Goal: Complete application form: Complete application form

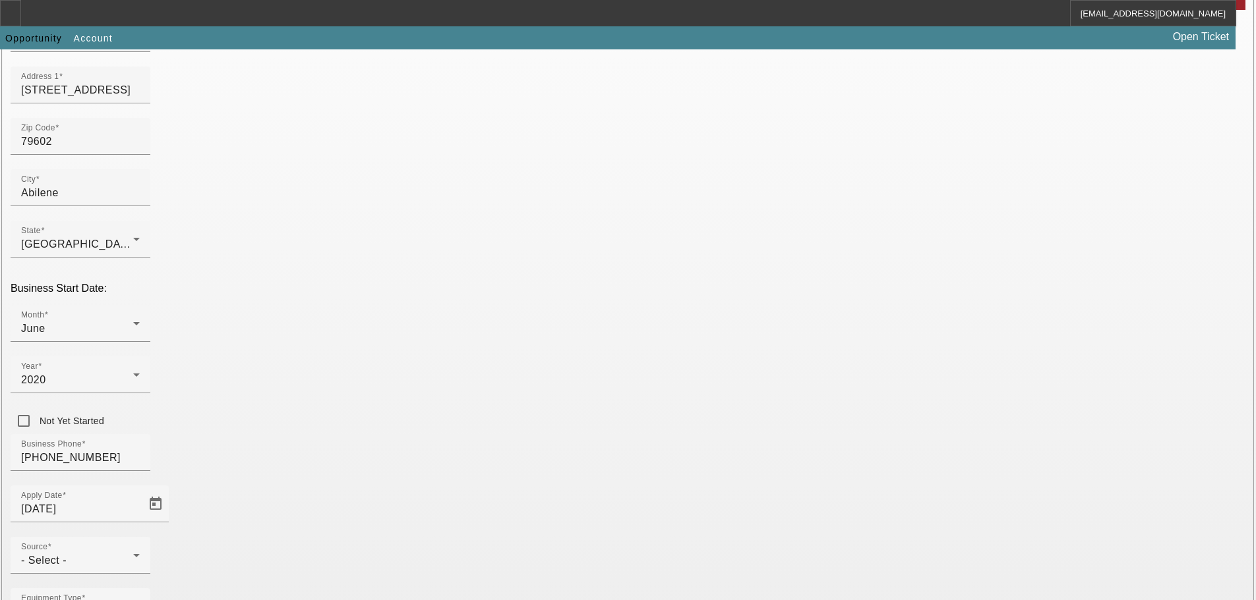
scroll to position [198, 0]
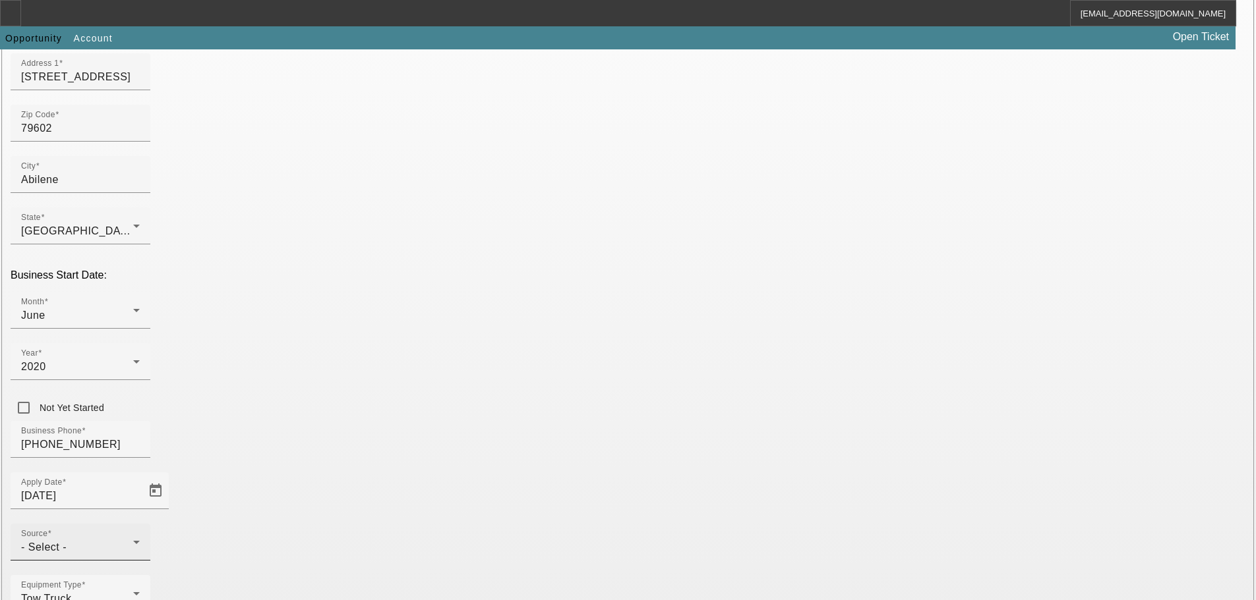
click at [140, 524] on div "Source - Select -" at bounding box center [80, 542] width 119 height 37
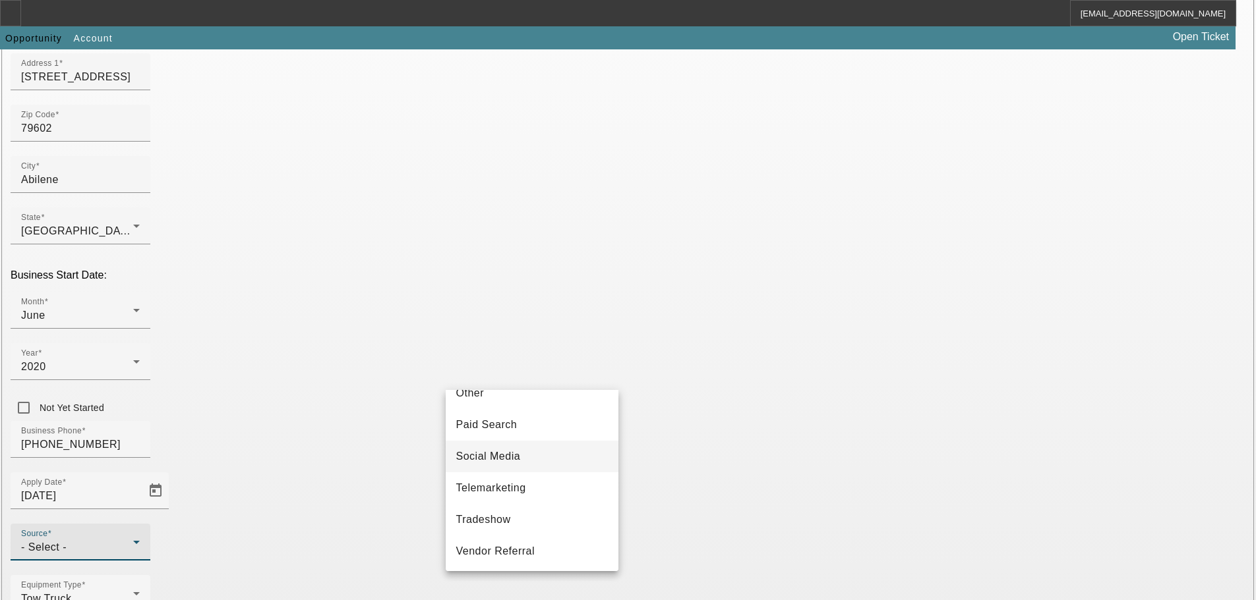
scroll to position [461, 0]
click at [534, 468] on mat-option "Telemarketing" at bounding box center [532, 456] width 173 height 32
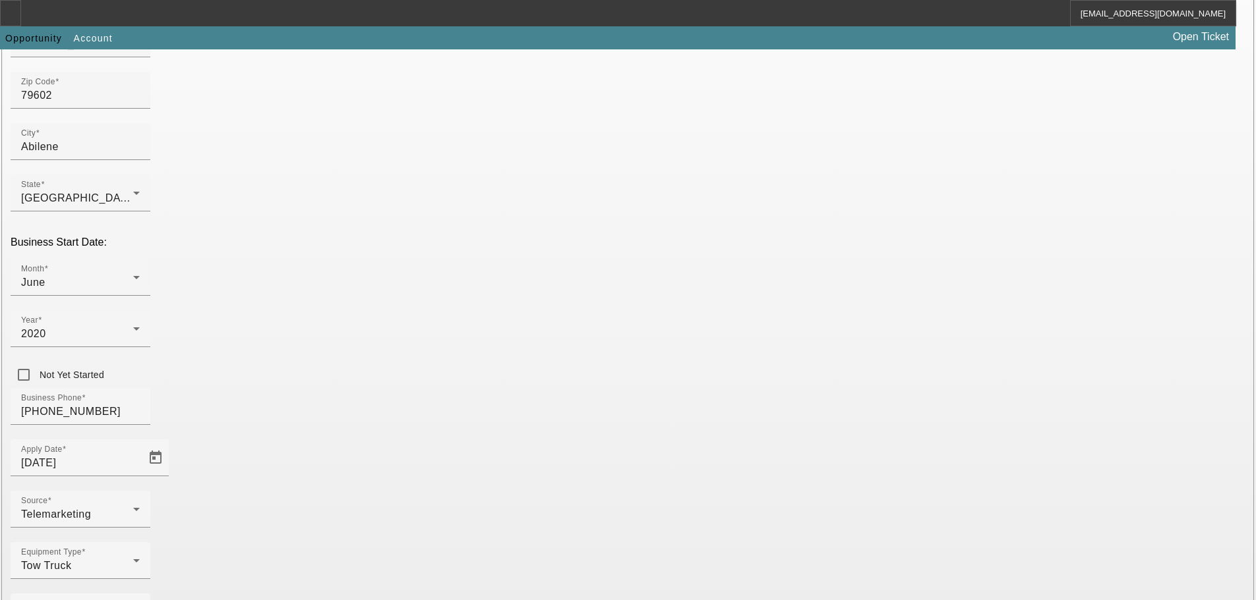
scroll to position [231, 0]
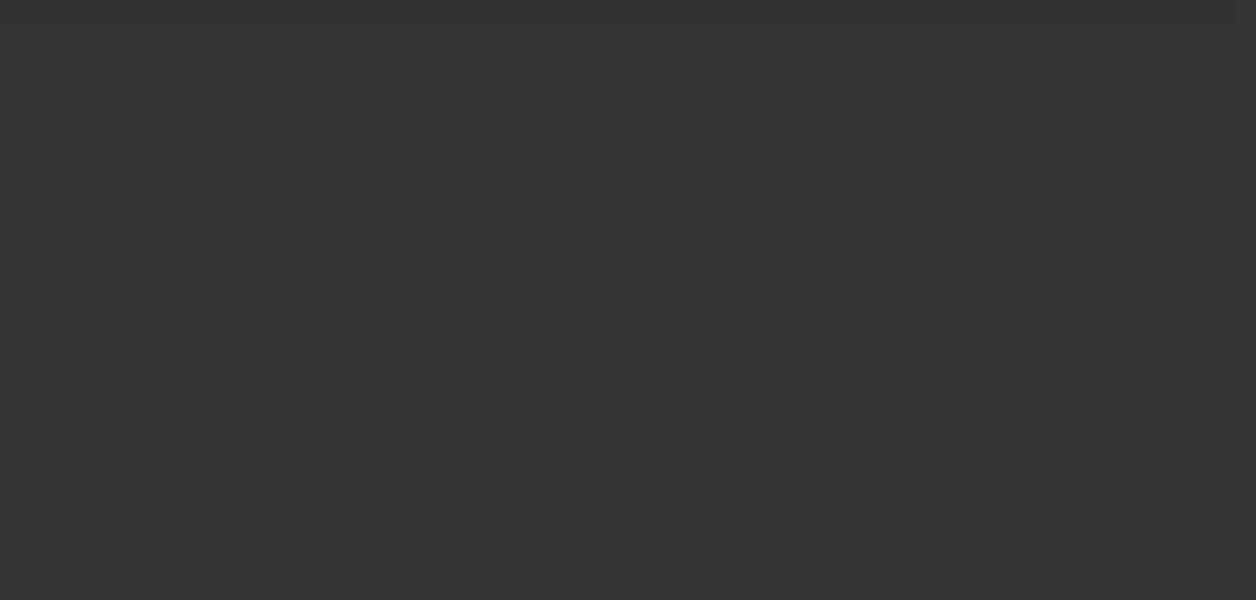
scroll to position [44, 0]
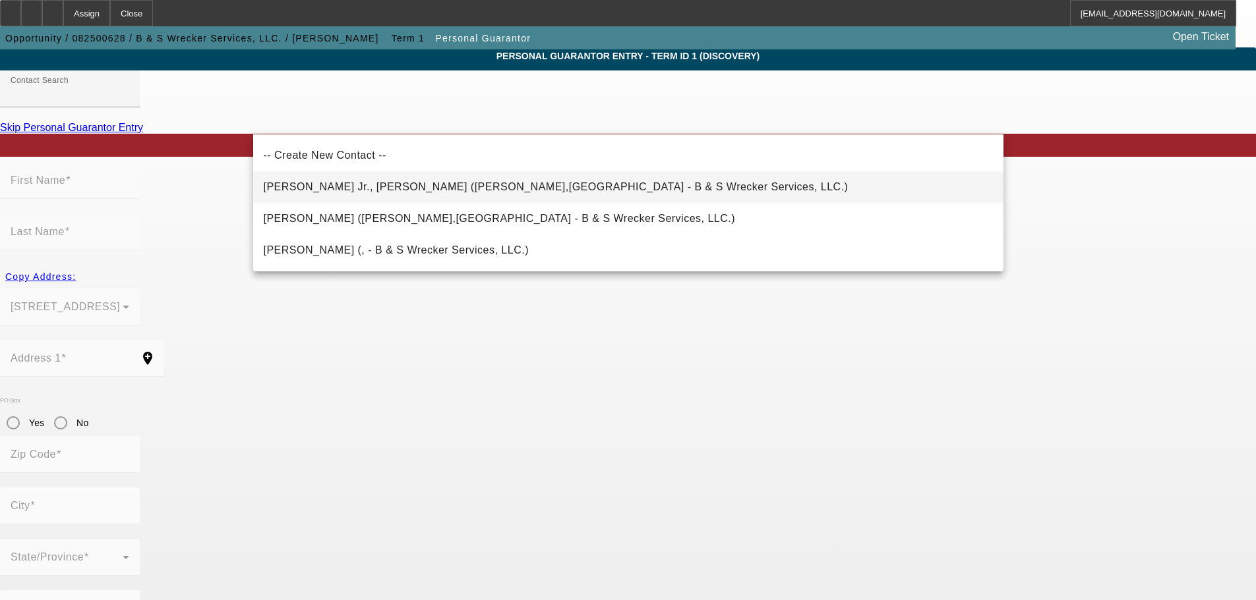
click at [448, 188] on span "[PERSON_NAME] Jr., [PERSON_NAME] ([PERSON_NAME],[GEOGRAPHIC_DATA] - B & S Wreck…" at bounding box center [556, 186] width 585 height 11
type input "[PERSON_NAME] Jr., [PERSON_NAME] ([PERSON_NAME],[GEOGRAPHIC_DATA] - B & S Wreck…"
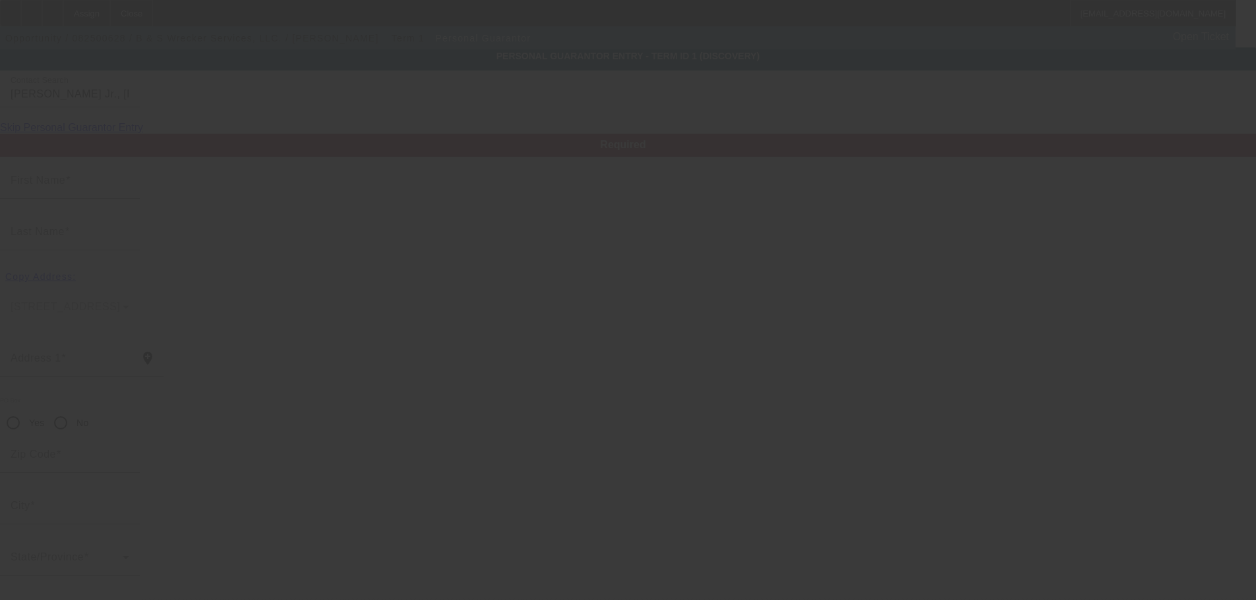
type input "[PERSON_NAME]"
type input "[STREET_ADDRESS]"
radio input "true"
type input "79603"
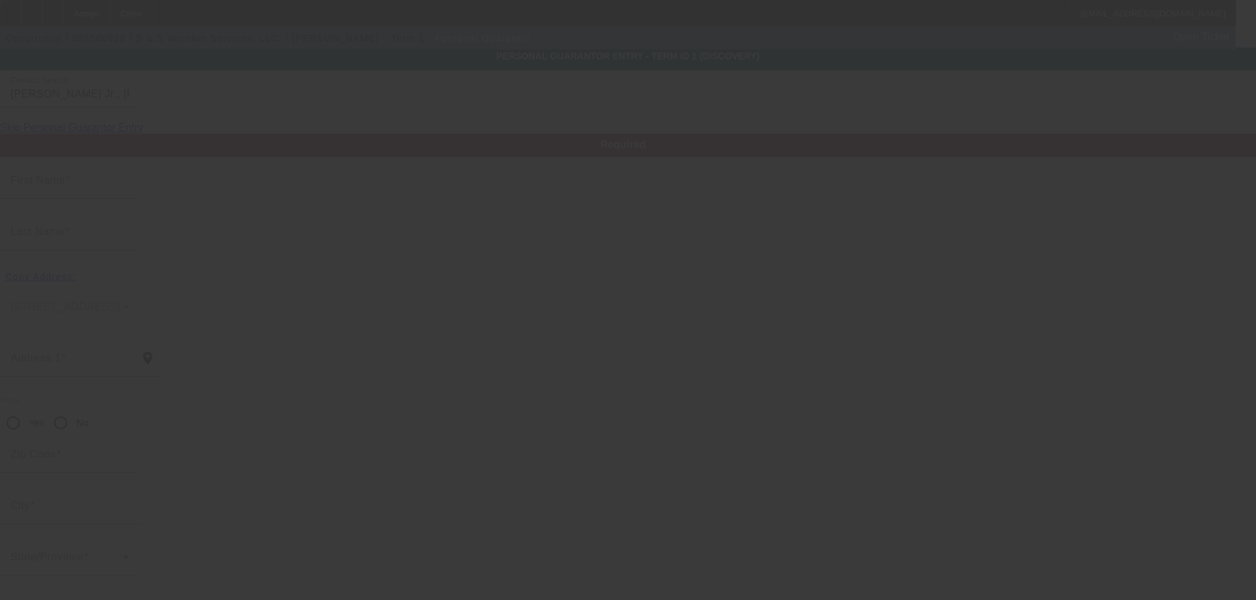
type input "Abilene"
type input "[PHONE_NUMBER]"
type input "100"
type input "362-46-7605"
type input "[EMAIL_ADDRESS][DOMAIN_NAME]"
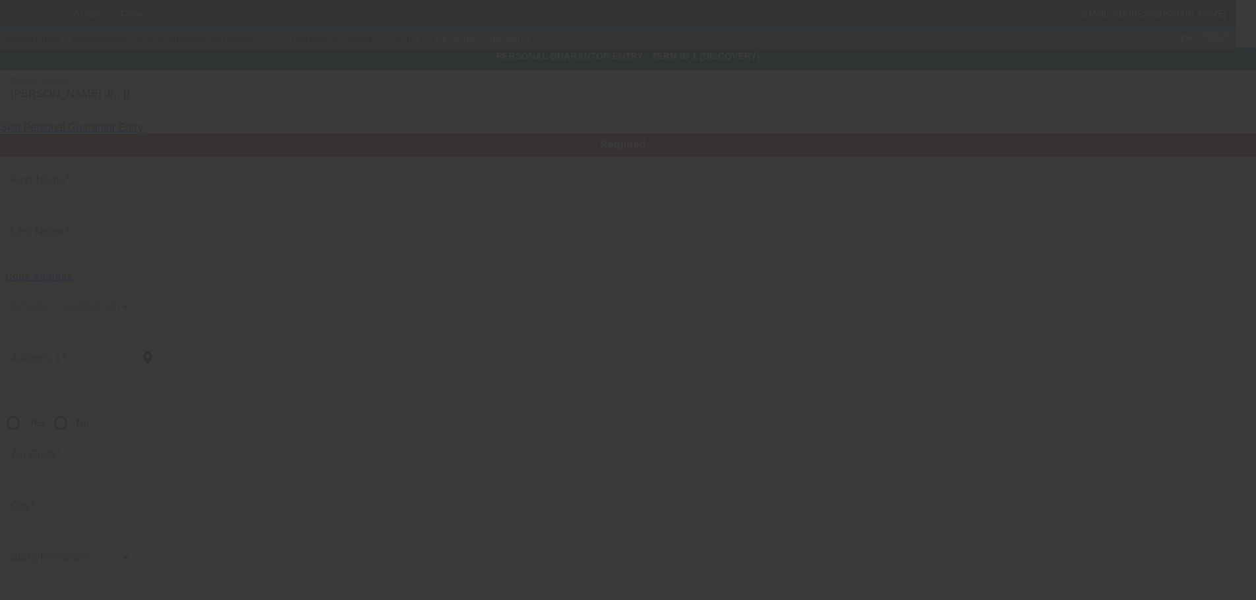
type input "R"
type input "[PHONE_NUMBER]"
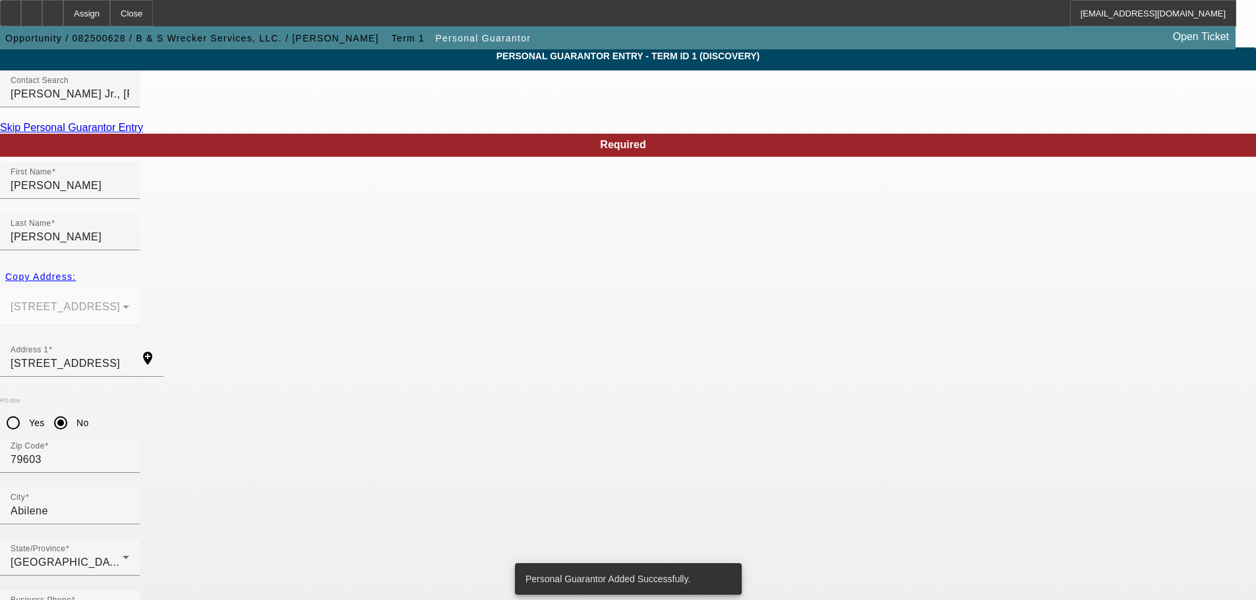
scroll to position [0, 0]
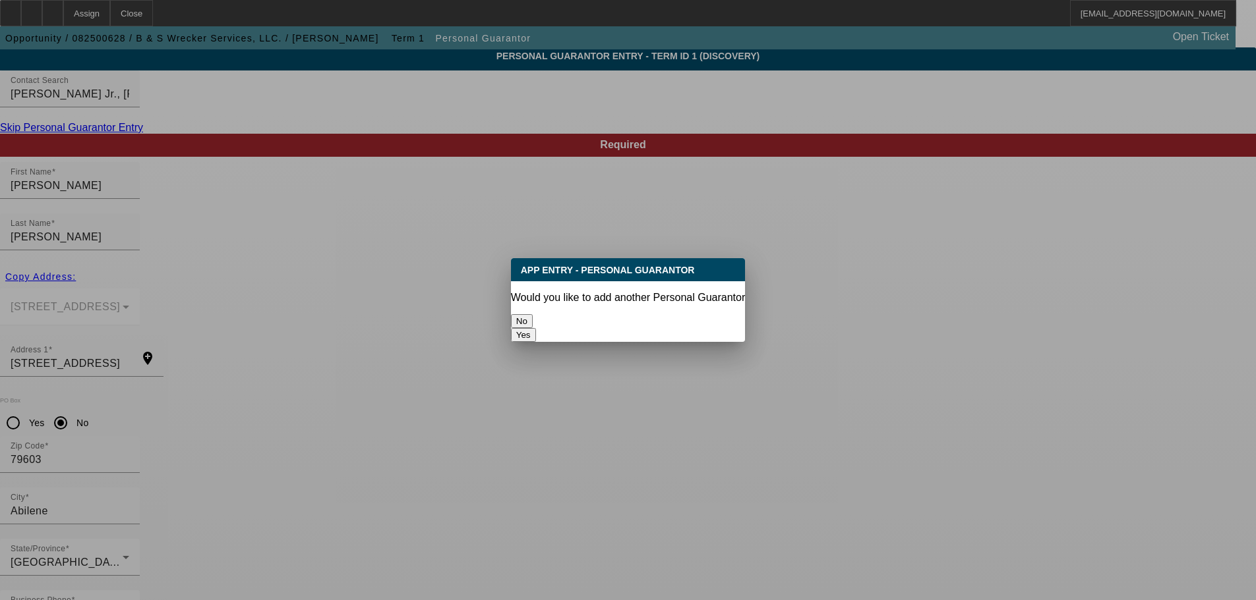
click at [533, 320] on button "No" at bounding box center [522, 321] width 22 height 14
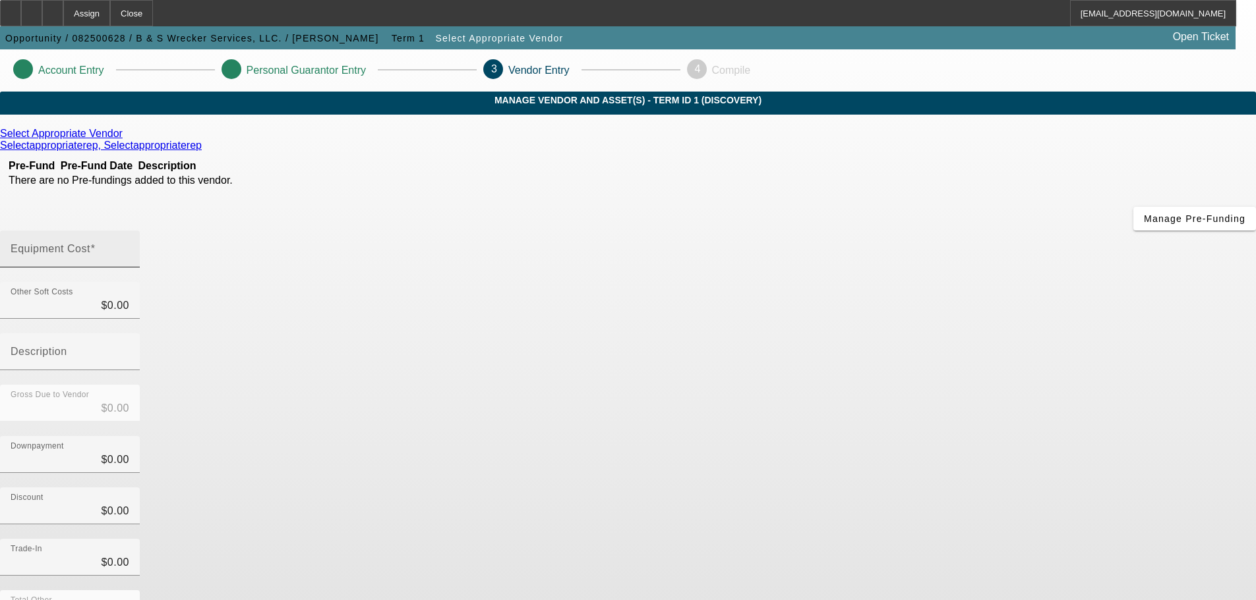
click at [129, 247] on input "Equipment Cost" at bounding box center [70, 255] width 119 height 16
type input "1"
type input "$1.00"
type input "15"
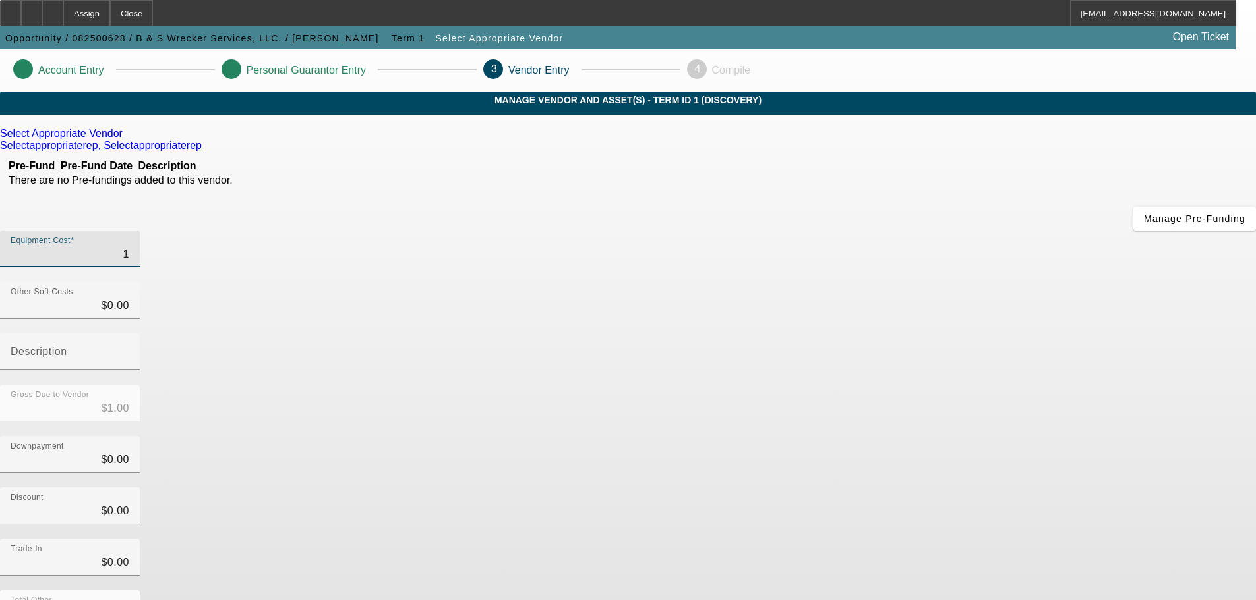
type input "$15.00"
type input "150"
type input "$150.00"
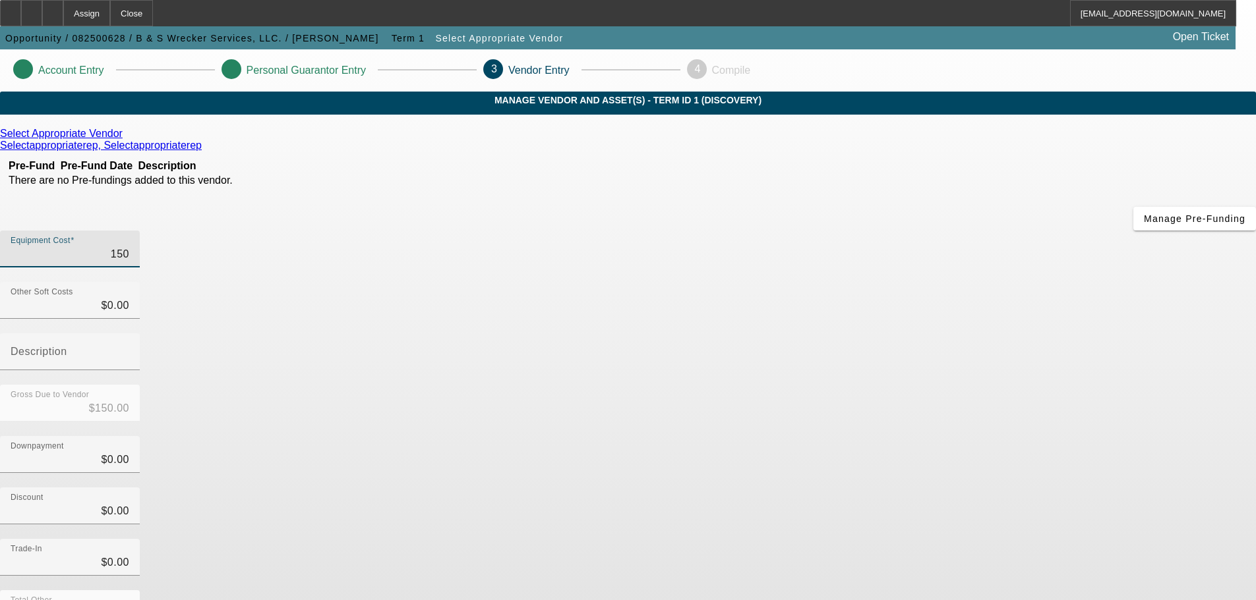
type input "1500"
type input "$1,500.00"
type input "15000"
type input "$15,000.00"
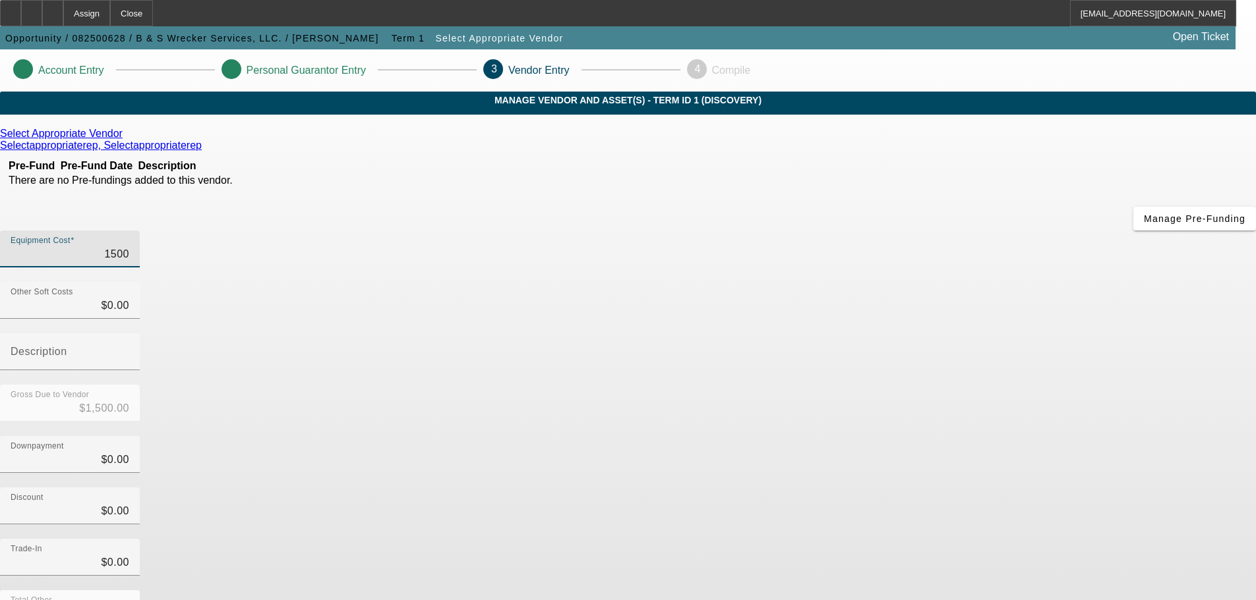
type input "$15,000.00"
click at [126, 139] on icon at bounding box center [126, 133] width 0 height 11
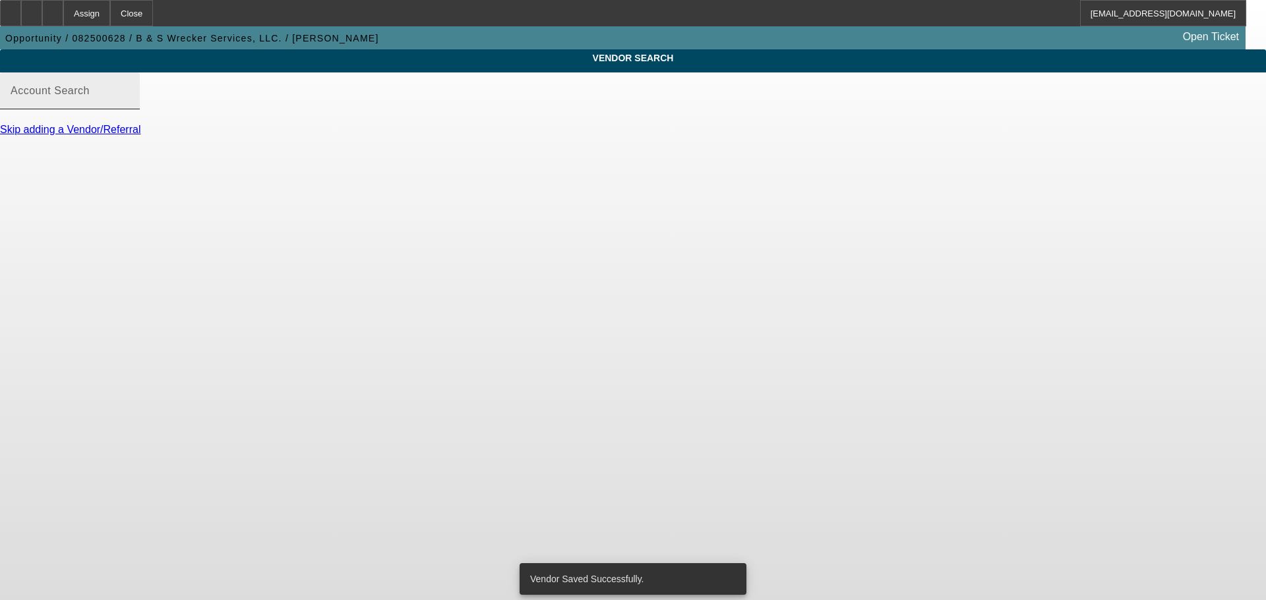
click at [129, 104] on input "Account Search" at bounding box center [70, 96] width 119 height 16
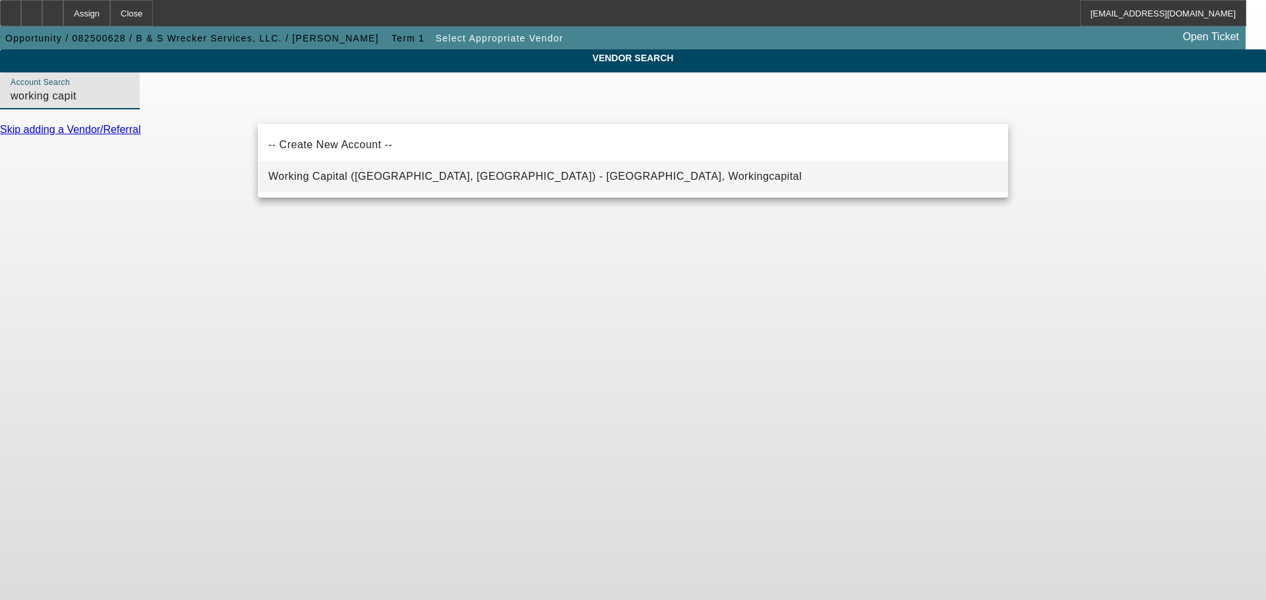
click at [326, 175] on span "Working Capital ([GEOGRAPHIC_DATA], [GEOGRAPHIC_DATA]) - [GEOGRAPHIC_DATA], Wor…" at bounding box center [534, 176] width 533 height 11
type input "Working Capital ([GEOGRAPHIC_DATA], [GEOGRAPHIC_DATA]) - [GEOGRAPHIC_DATA], Wor…"
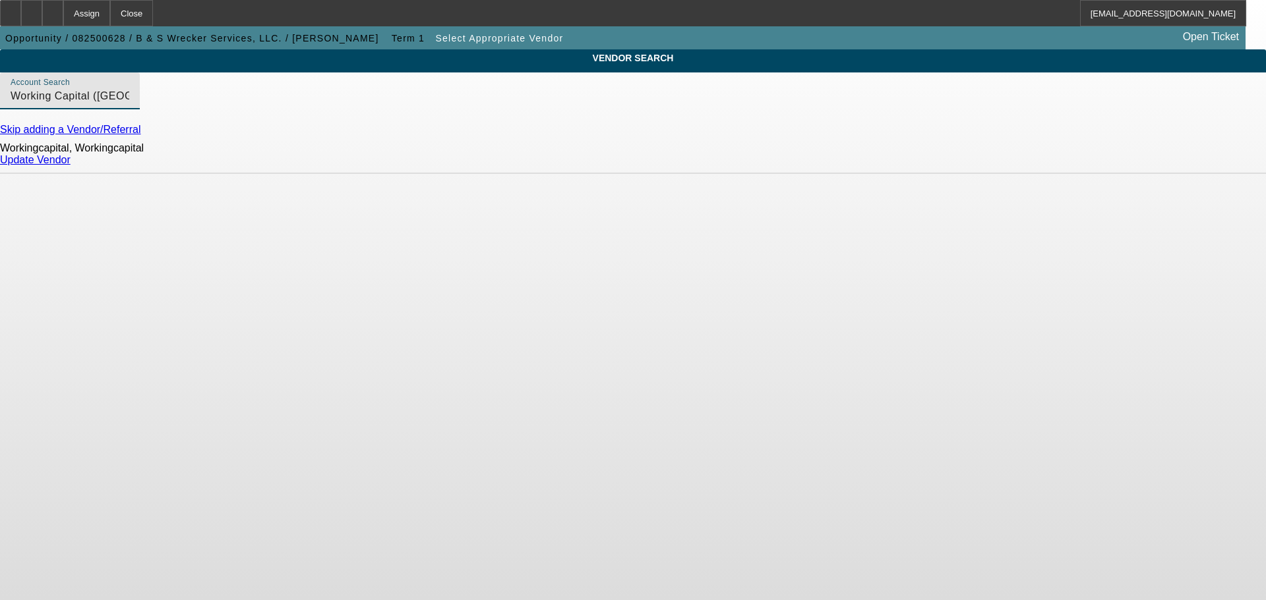
click at [71, 165] on link "Update Vendor" at bounding box center [35, 159] width 71 height 11
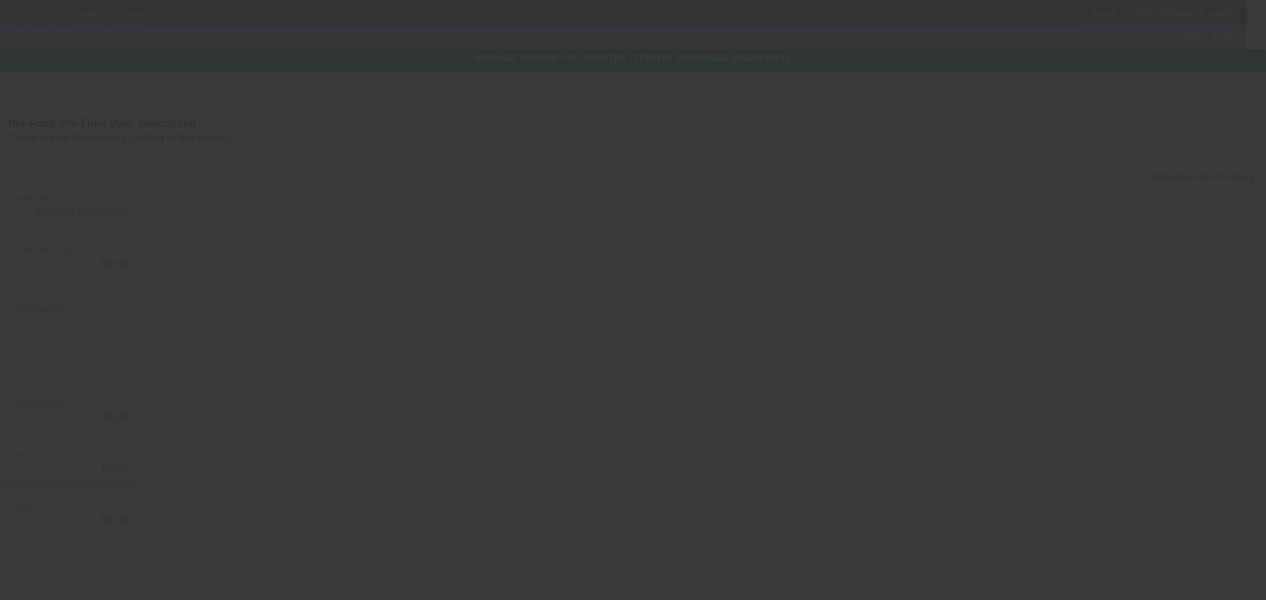
type input "$15,000.00"
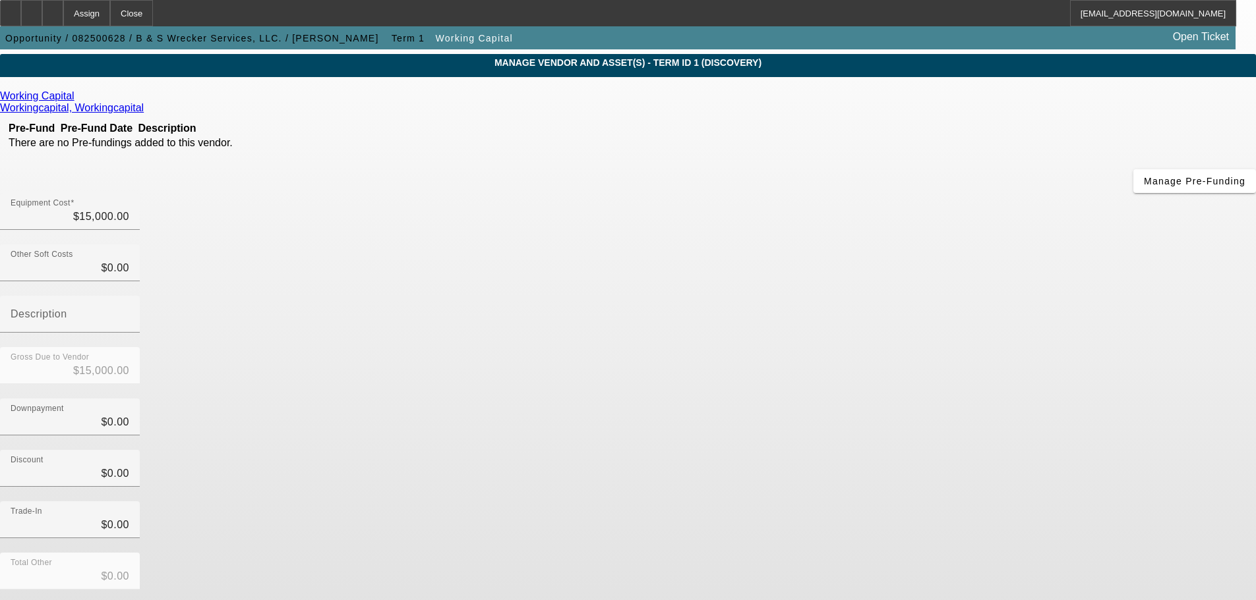
scroll to position [67, 0]
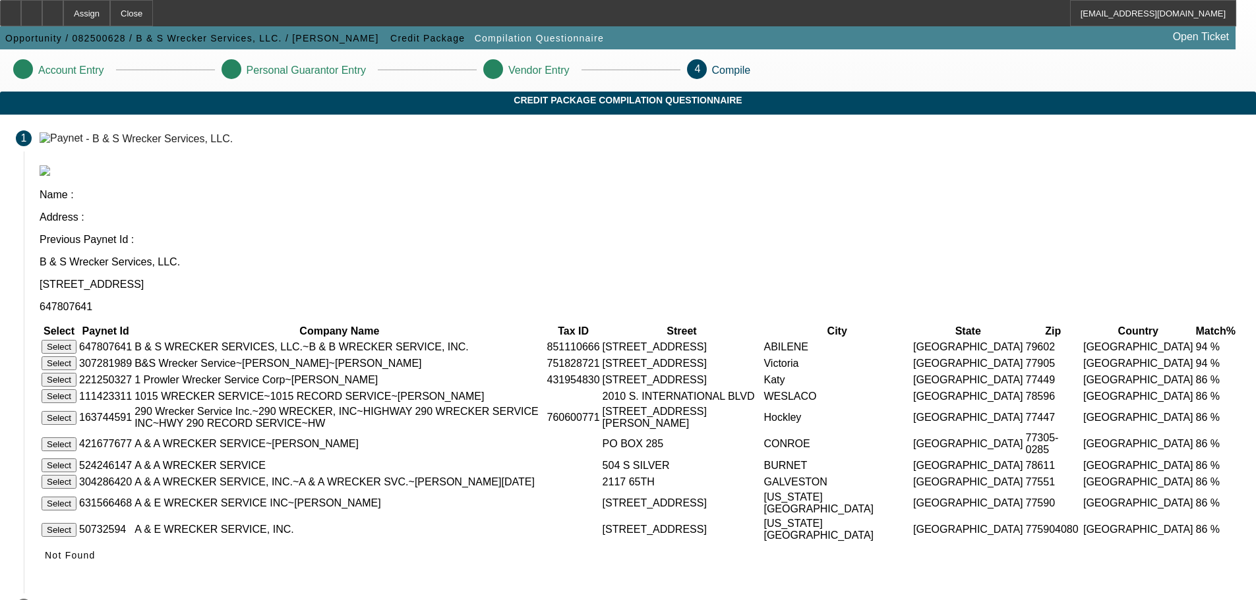
click at [76, 340] on button "Select" at bounding box center [59, 347] width 35 height 14
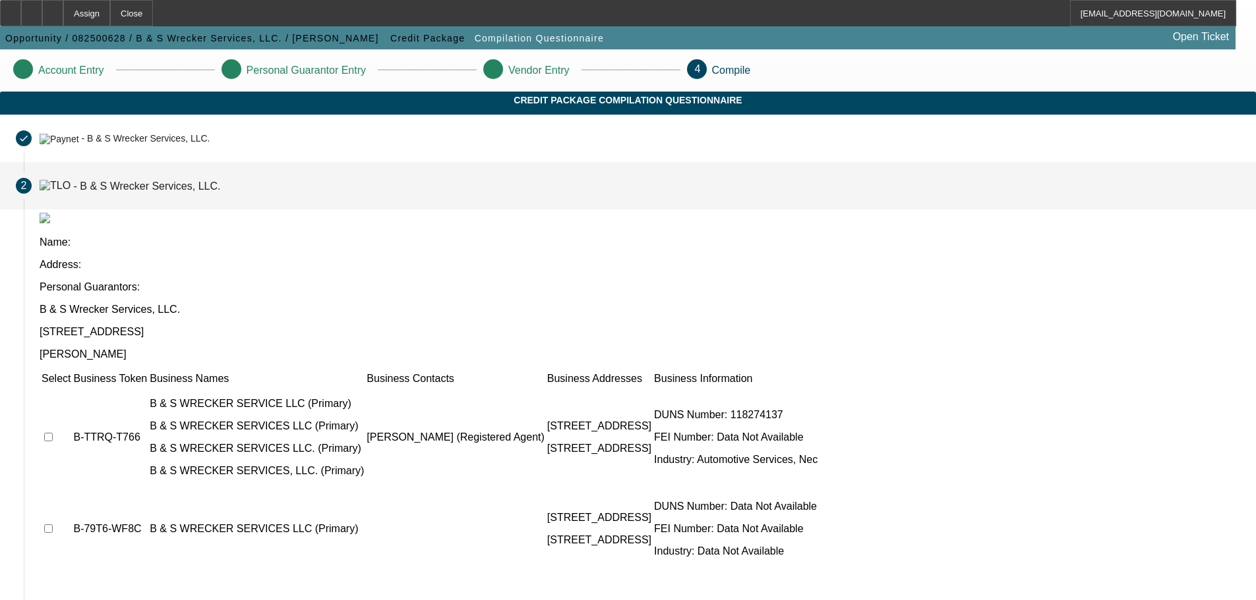
scroll to position [22, 0]
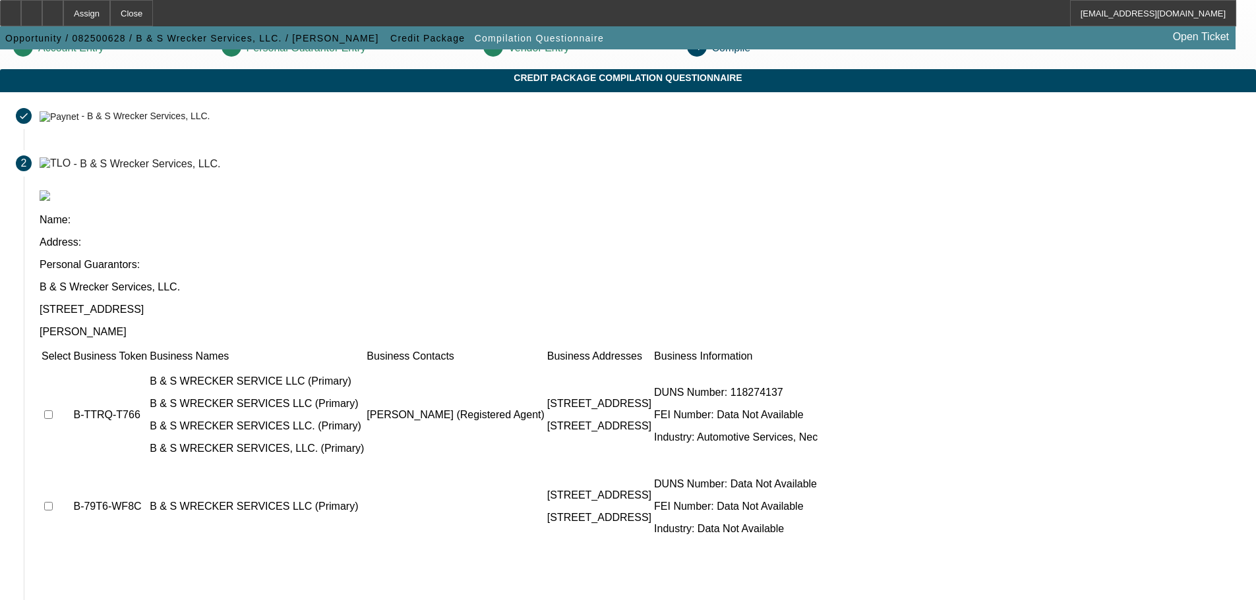
click at [53, 411] on input "checkbox" at bounding box center [48, 415] width 9 height 9
checkbox input "true"
click at [53, 502] on input "checkbox" at bounding box center [48, 506] width 9 height 9
checkbox input "true"
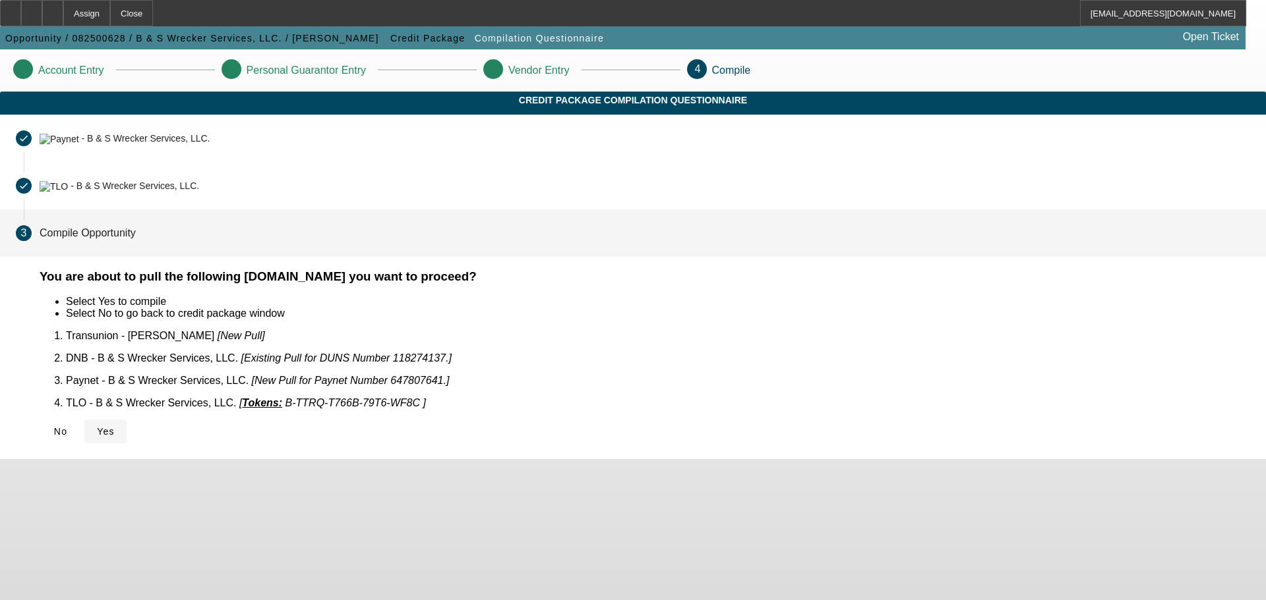
click at [97, 426] on icon at bounding box center [97, 431] width 0 height 11
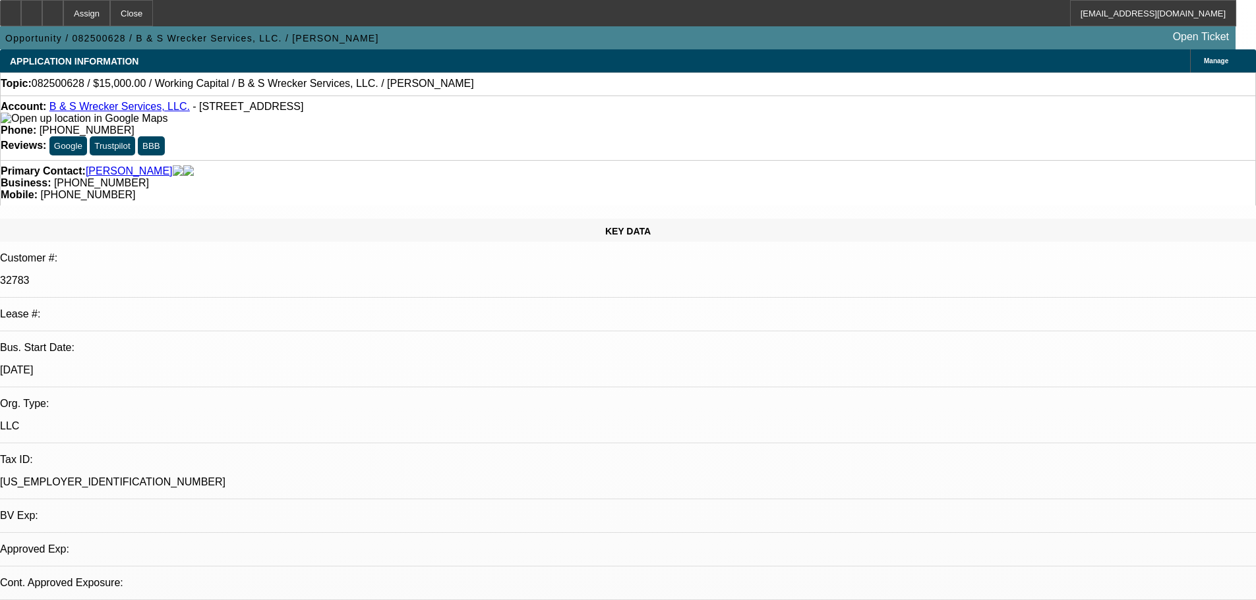
select select "0"
select select "2"
select select "0.1"
select select "1"
select select "2"
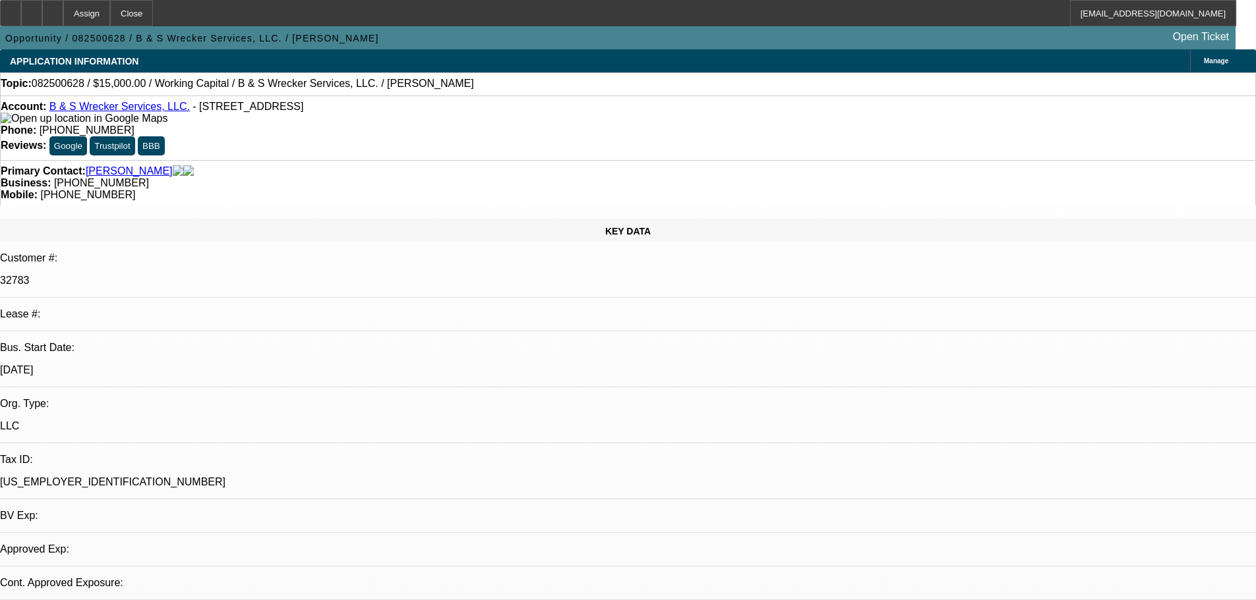
select select "4"
click at [63, 19] on div at bounding box center [52, 13] width 21 height 26
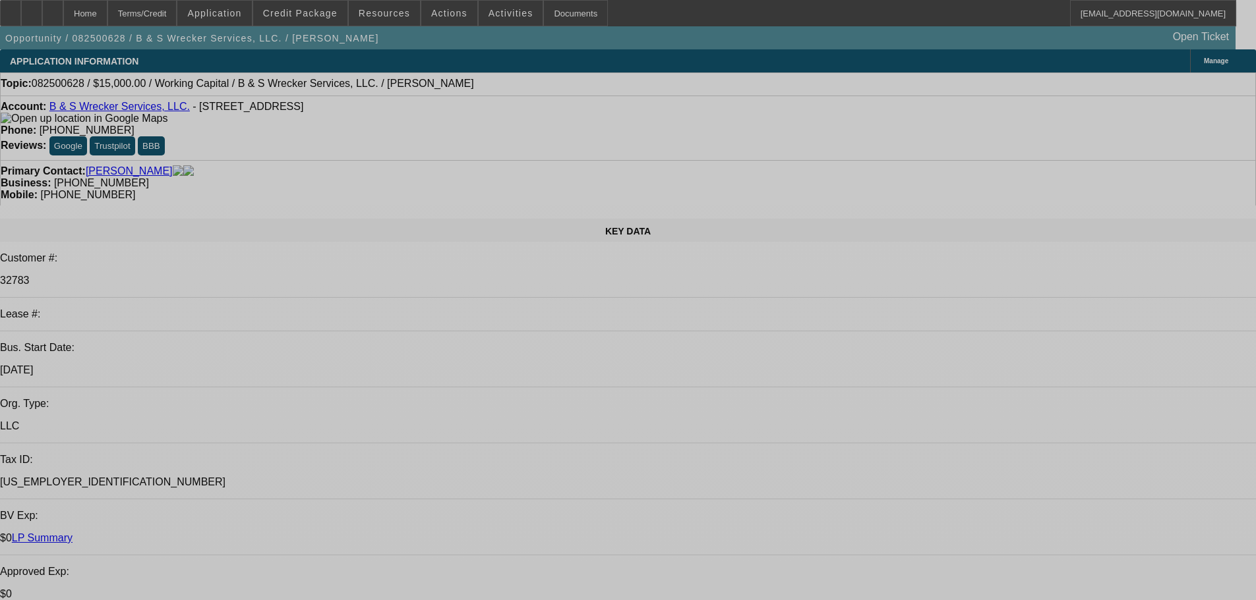
select select "0"
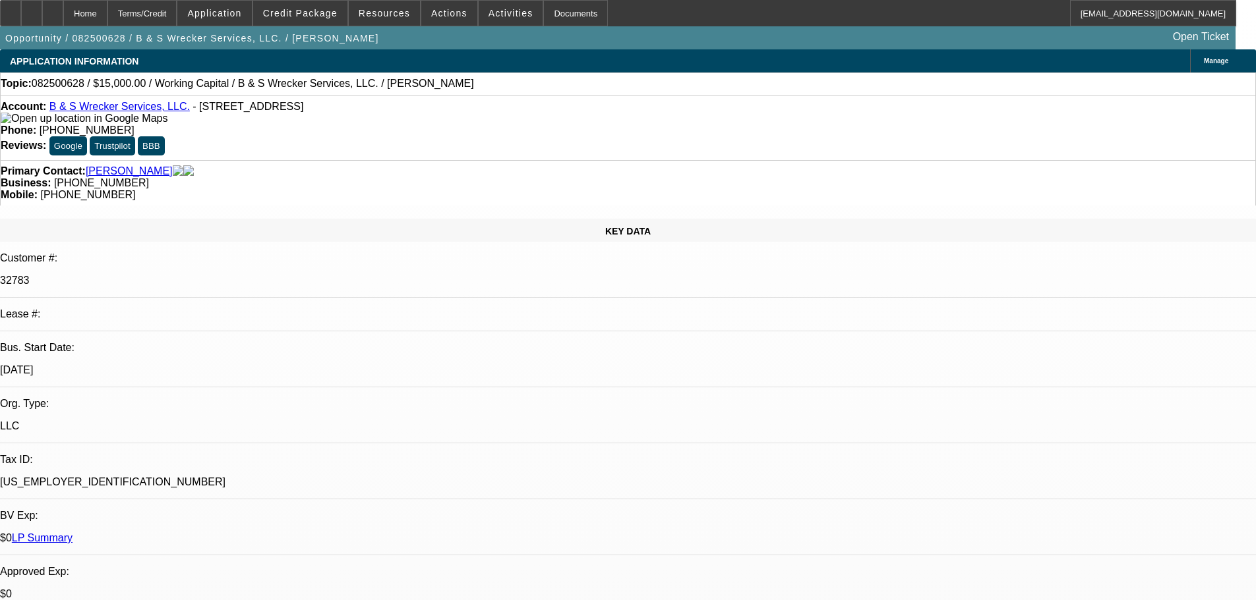
select select "2"
select select "0.1"
select select "4"
